Goal: Task Accomplishment & Management: Use online tool/utility

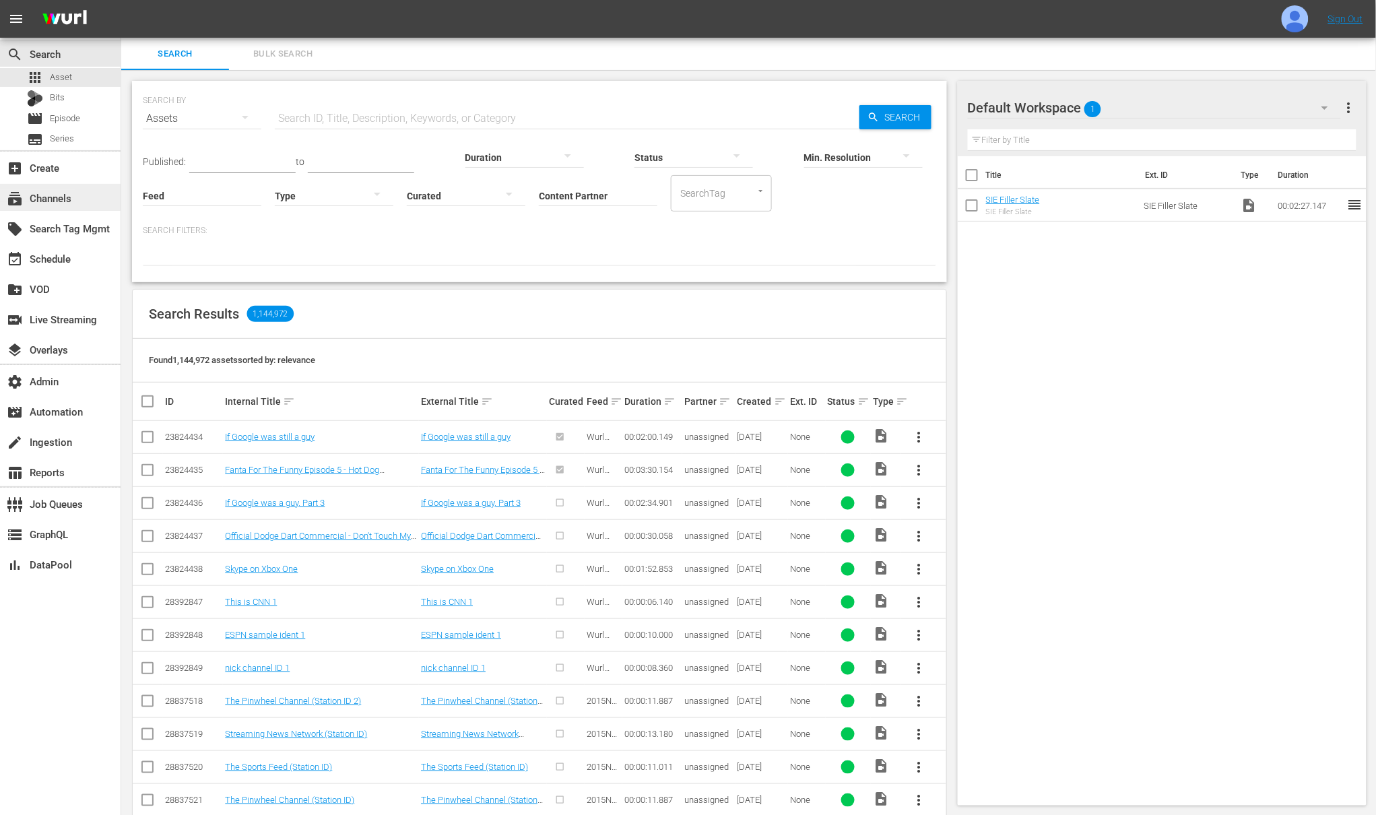
click at [59, 191] on div "subscriptions Channels" at bounding box center [37, 196] width 75 height 12
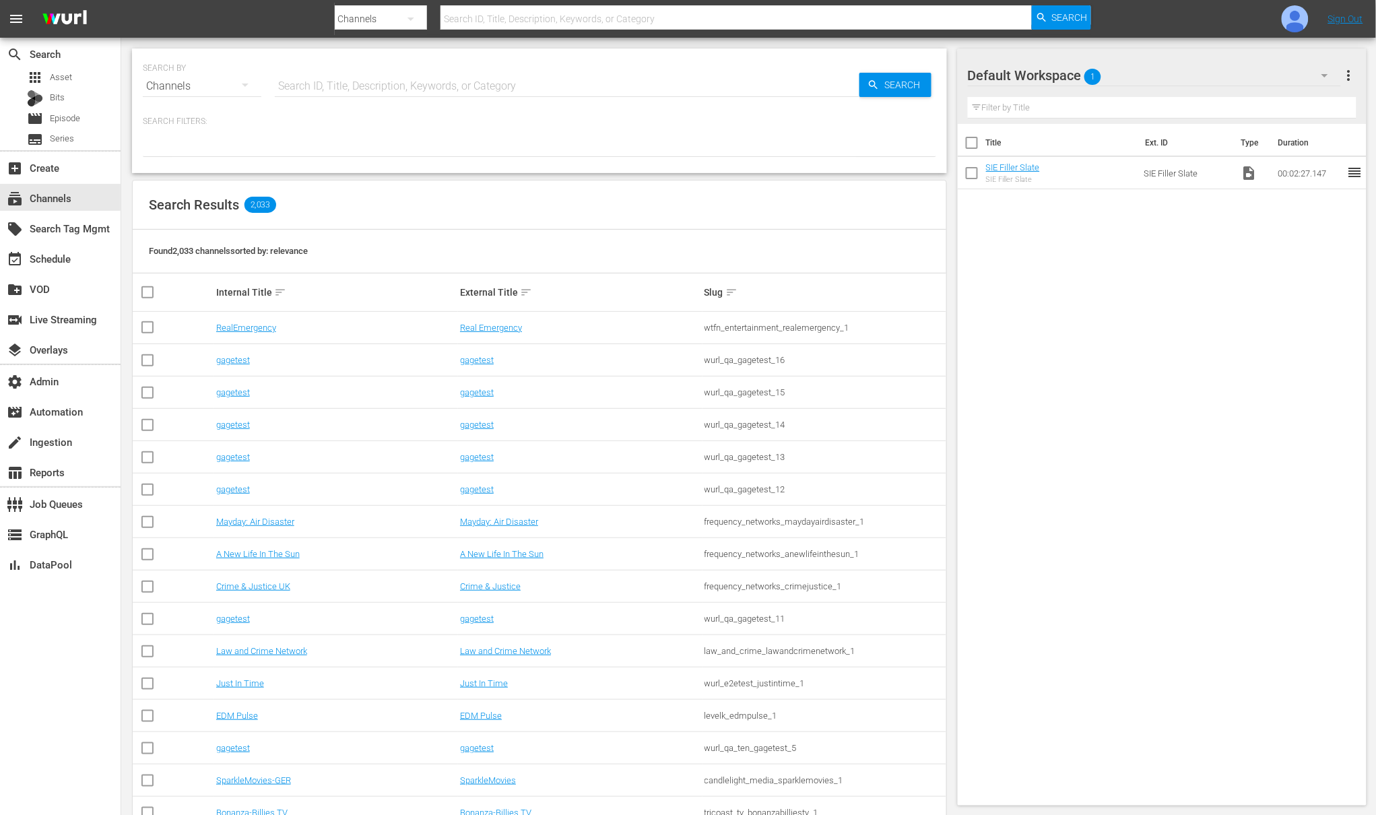
click at [352, 81] on input "text" at bounding box center [567, 86] width 585 height 32
paste input "wurl_integrations_v3"
type input "wurl_integrations_v3"
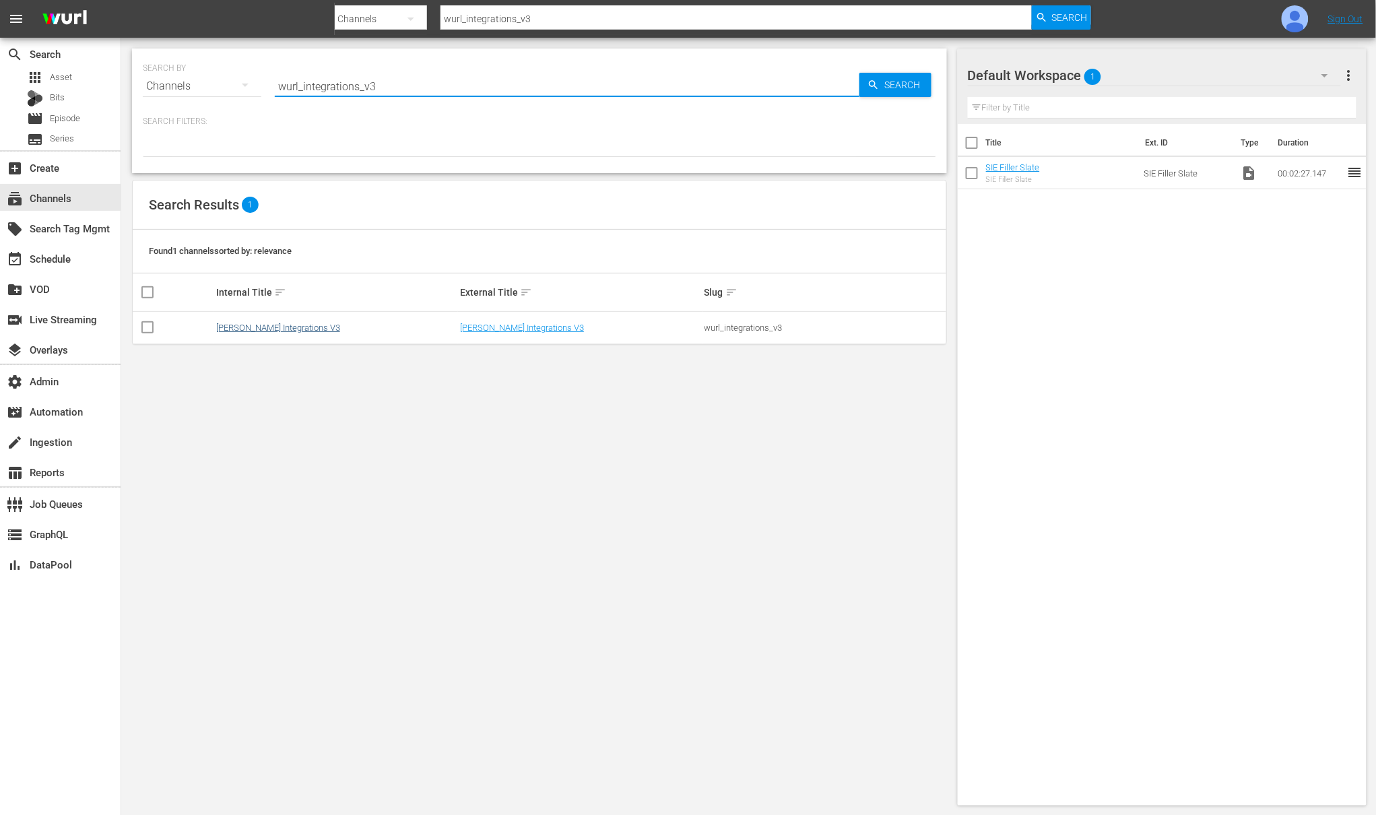
type input "wurl_integrations_v3"
click at [295, 327] on link "[PERSON_NAME] Integrations V3" at bounding box center [278, 328] width 124 height 10
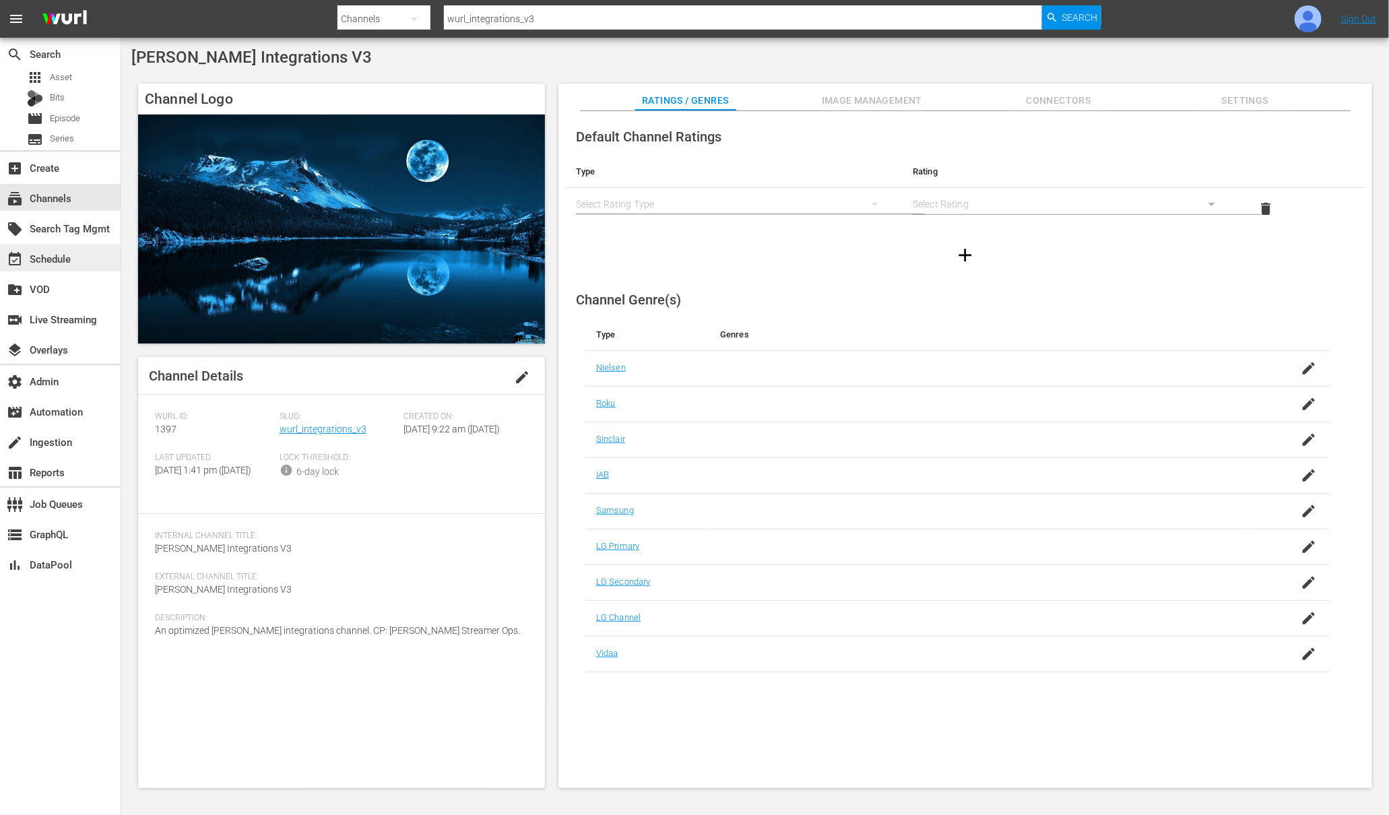
click at [59, 262] on div "event_available Schedule" at bounding box center [37, 257] width 75 height 12
click at [319, 424] on link "wurl_integrations_v3" at bounding box center [323, 429] width 87 height 11
